Goal: Task Accomplishment & Management: Manage account settings

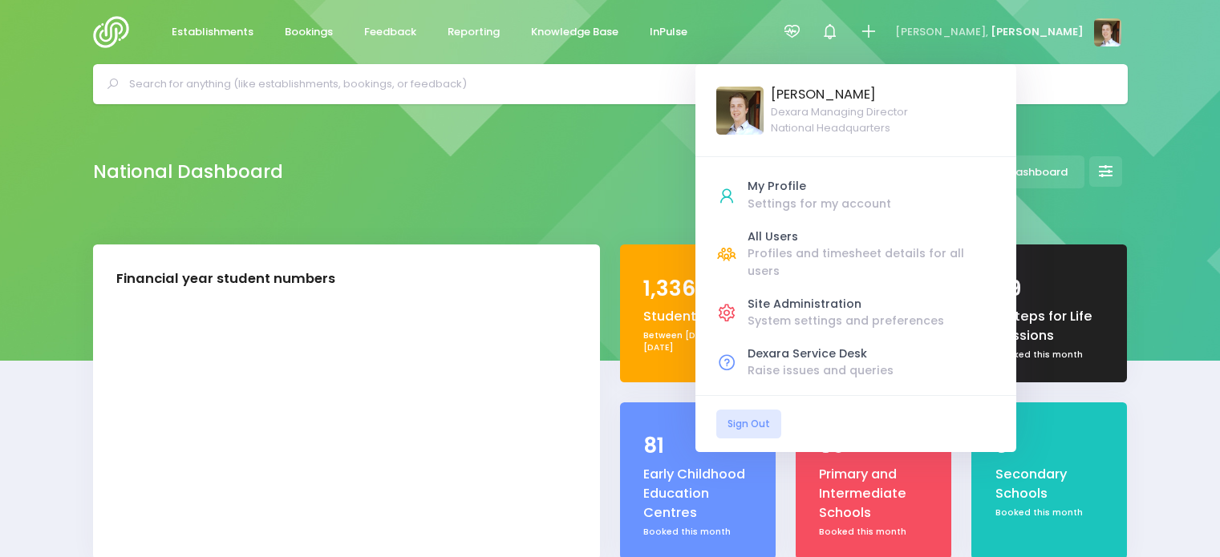
select select "5"
click at [931, 250] on div "Profiles and timesheet details for all users" at bounding box center [872, 262] width 248 height 34
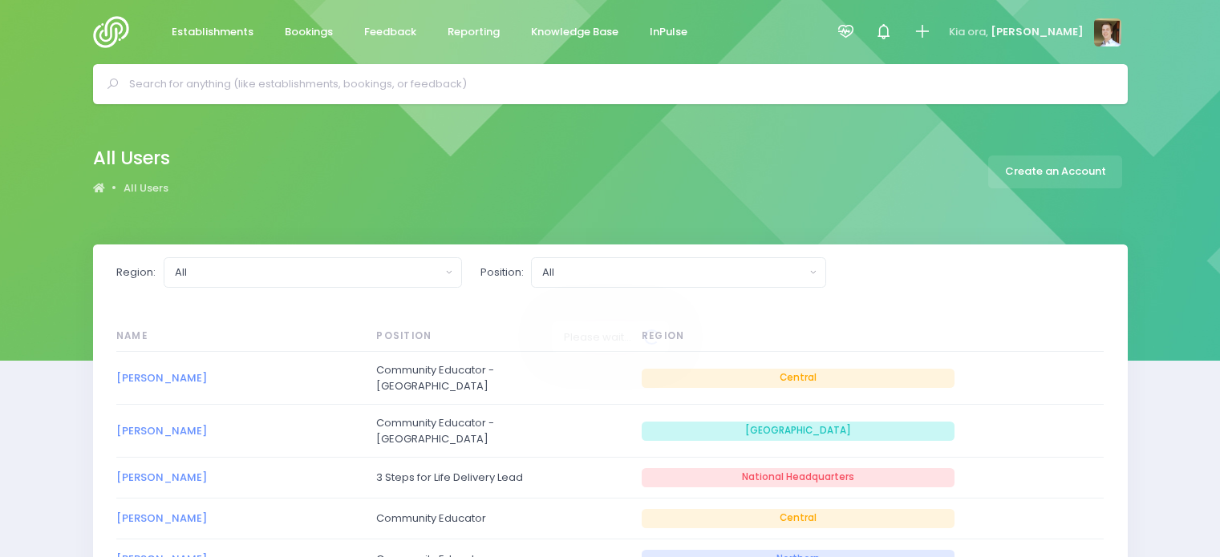
select select "20"
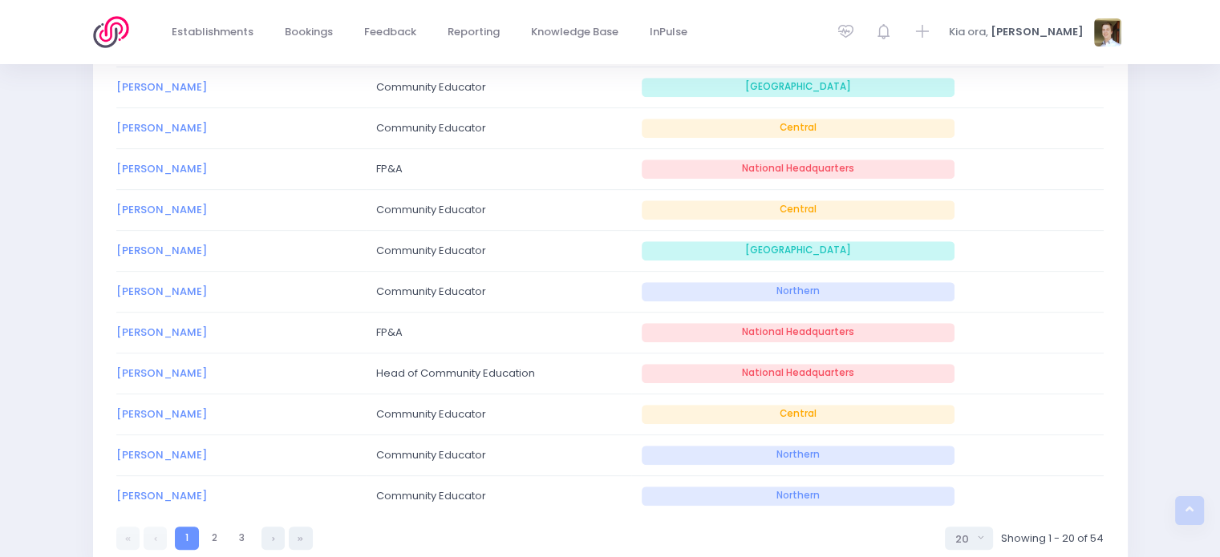
scroll to position [743, 0]
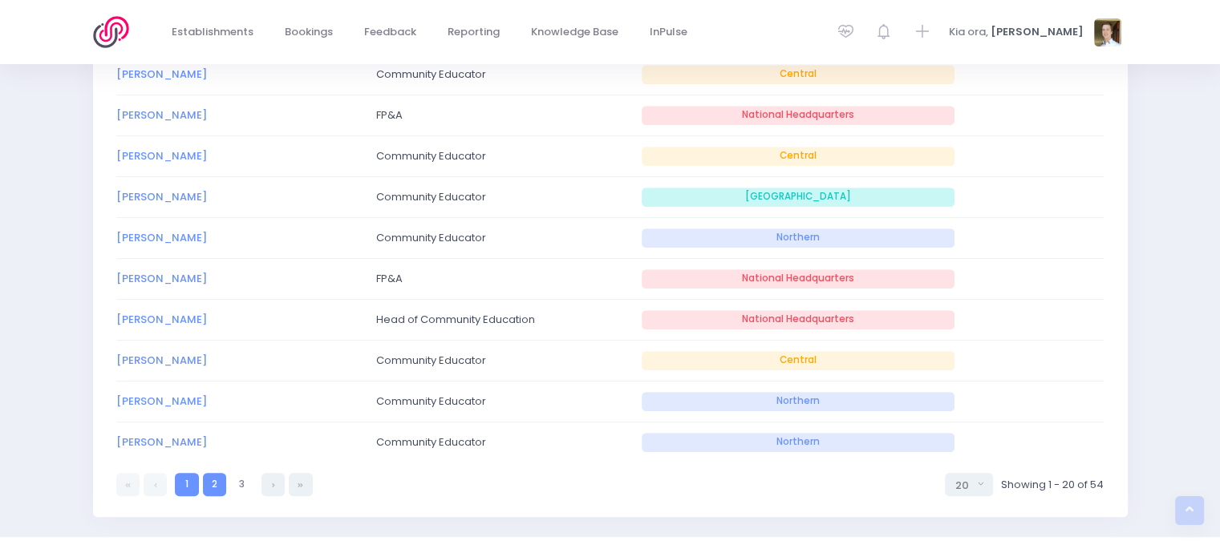
click at [215, 480] on link "2" at bounding box center [214, 484] width 23 height 23
select select "20"
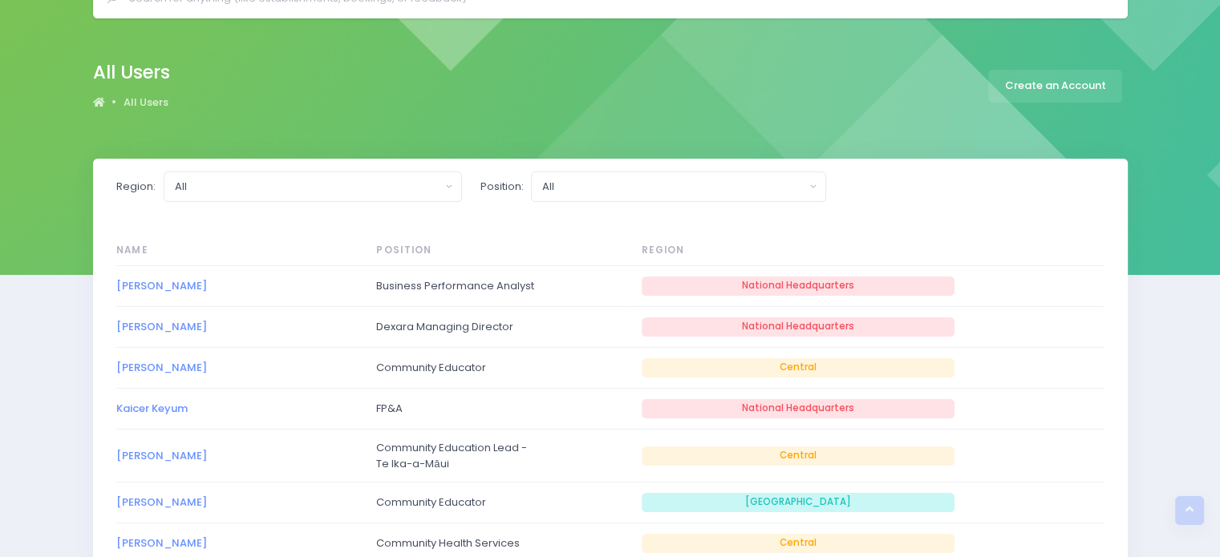
scroll to position [83, 0]
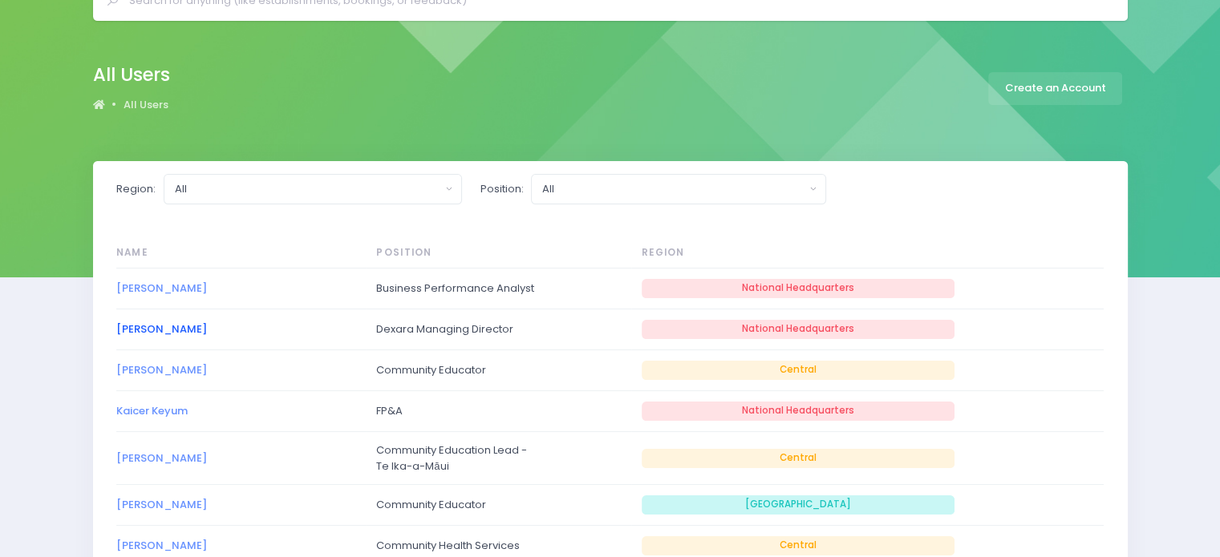
click at [149, 330] on link "[PERSON_NAME]" at bounding box center [161, 329] width 91 height 15
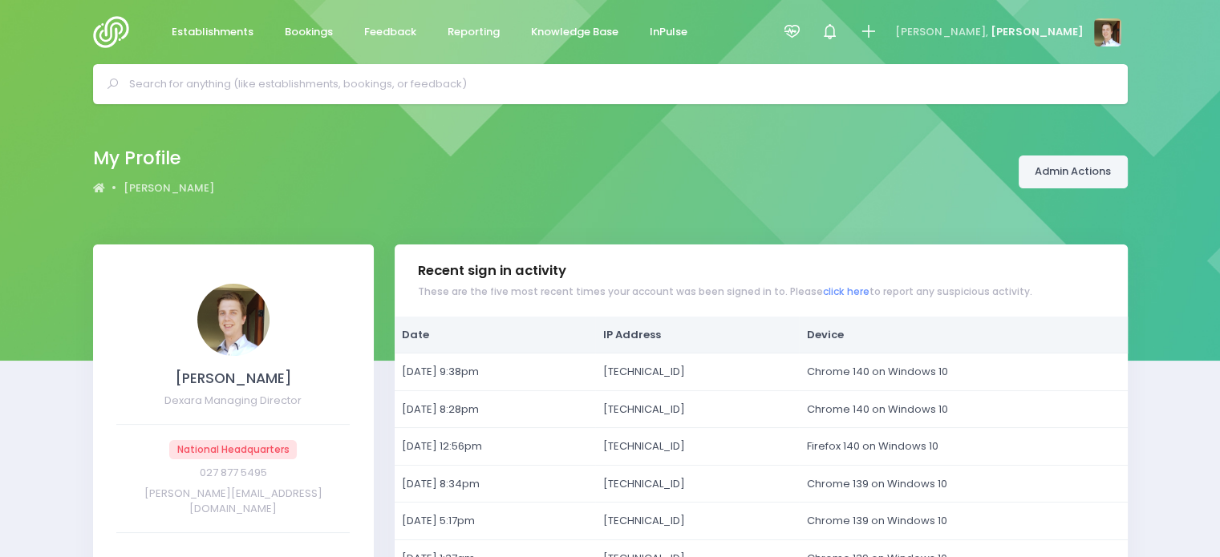
click at [1083, 168] on link "Admin Actions" at bounding box center [1073, 172] width 109 height 33
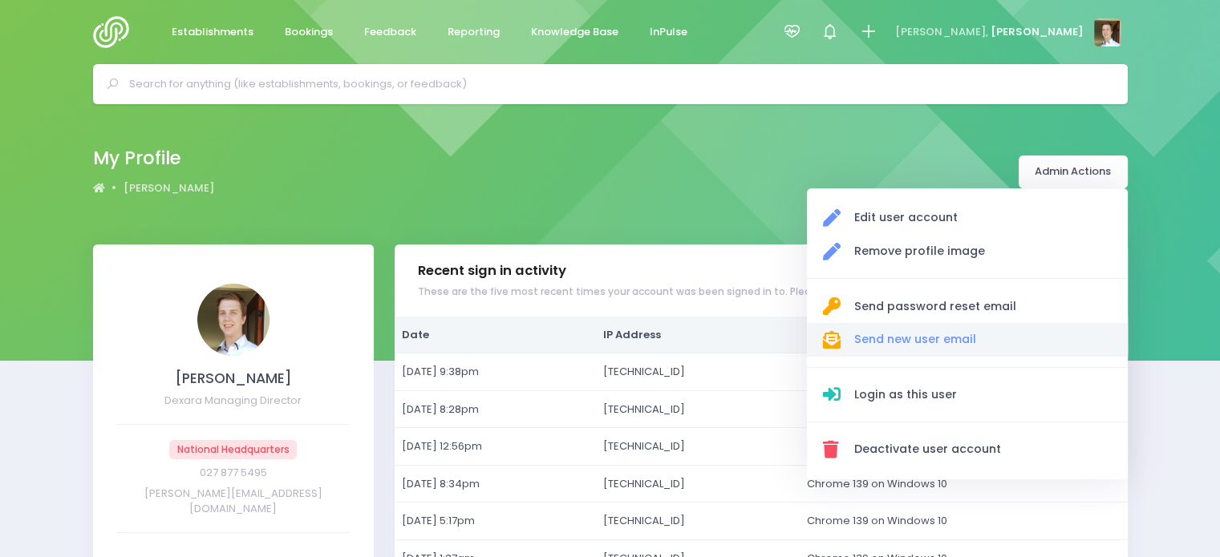
click at [1016, 333] on span "Send new user email" at bounding box center [982, 339] width 258 height 17
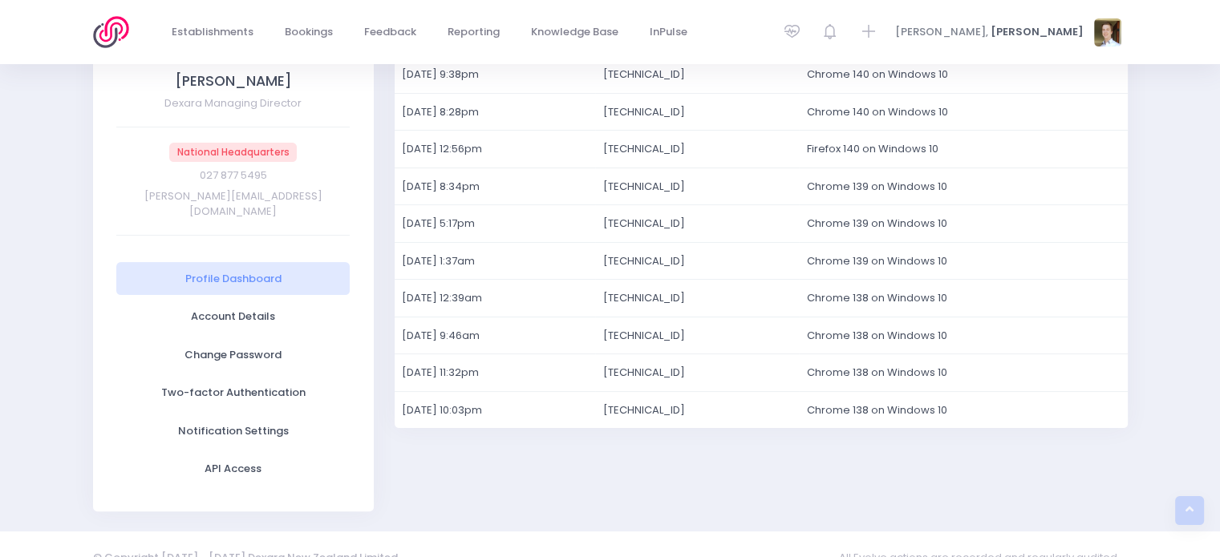
scroll to position [298, 0]
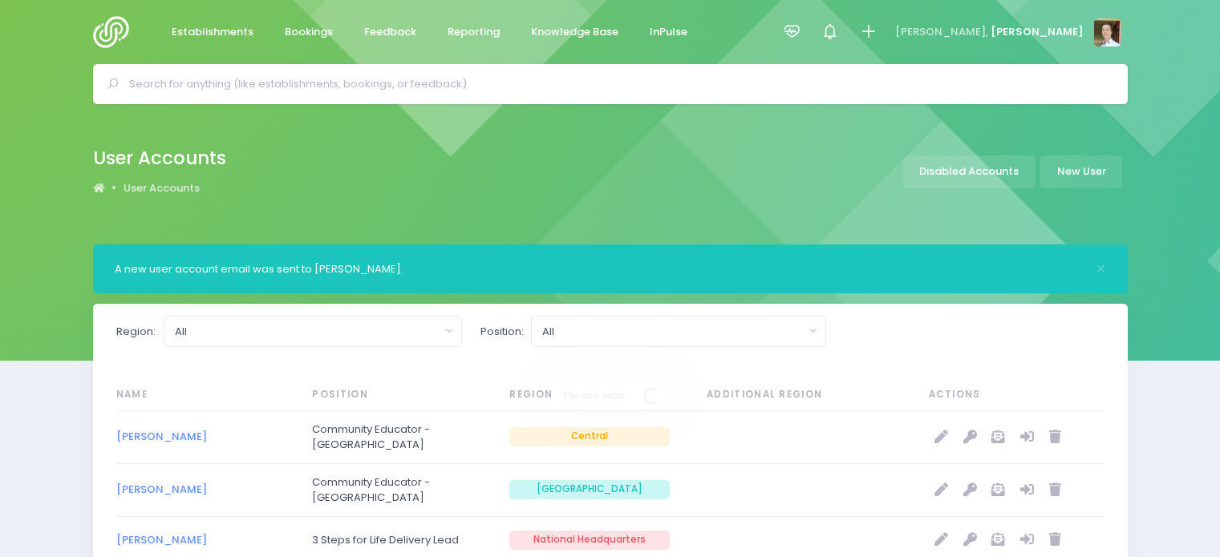
select select "20"
